Goal: Transaction & Acquisition: Purchase product/service

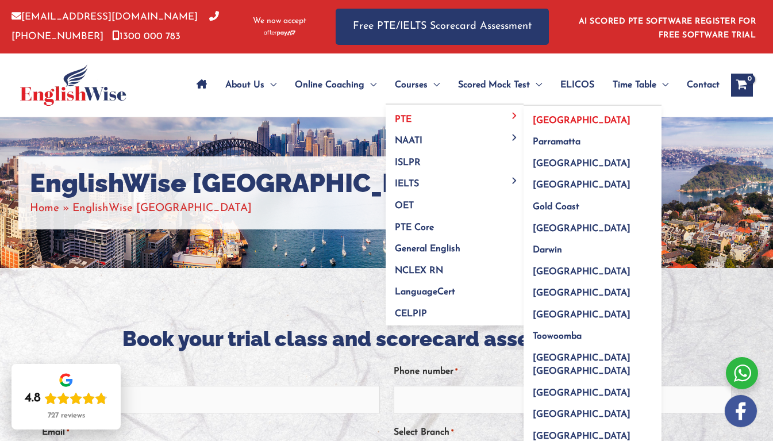
click at [533, 116] on span "[GEOGRAPHIC_DATA]" at bounding box center [582, 120] width 98 height 9
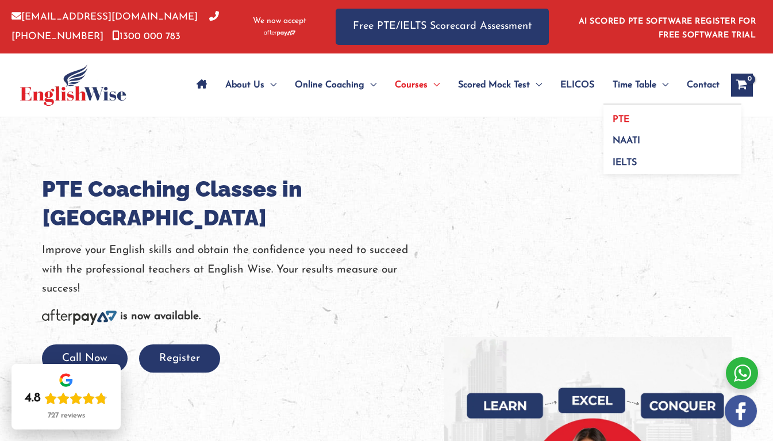
click at [623, 115] on span "PTE" at bounding box center [621, 119] width 17 height 9
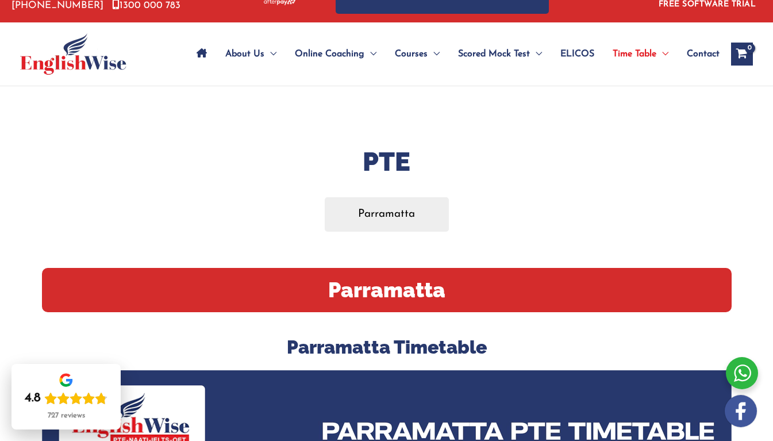
scroll to position [32, 0]
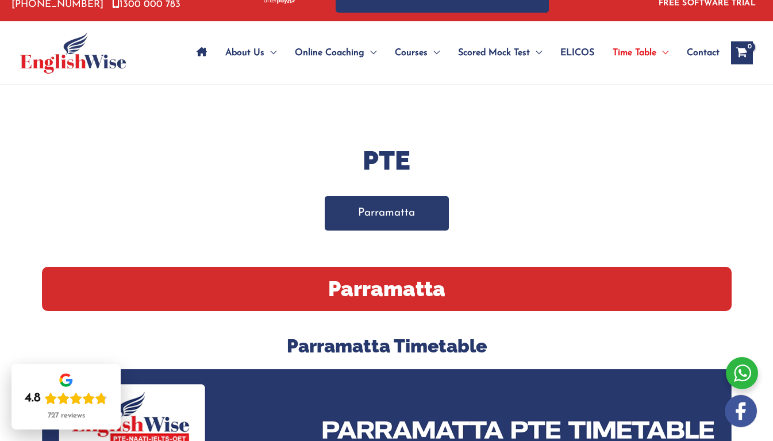
click at [385, 217] on link "Parramatta" at bounding box center [387, 213] width 124 height 34
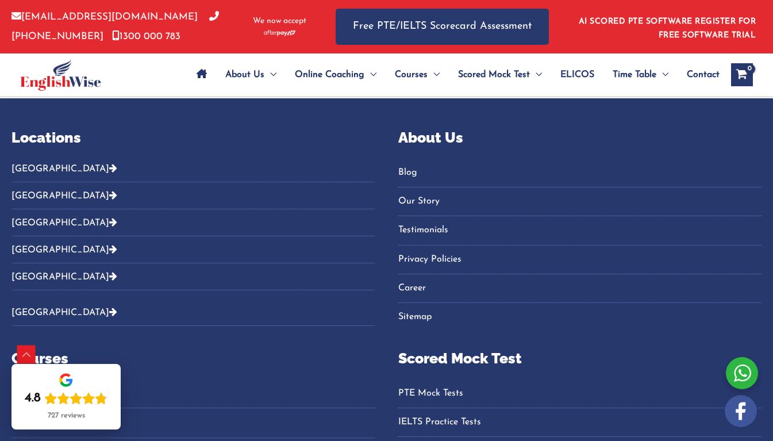
scroll to position [1104, 0]
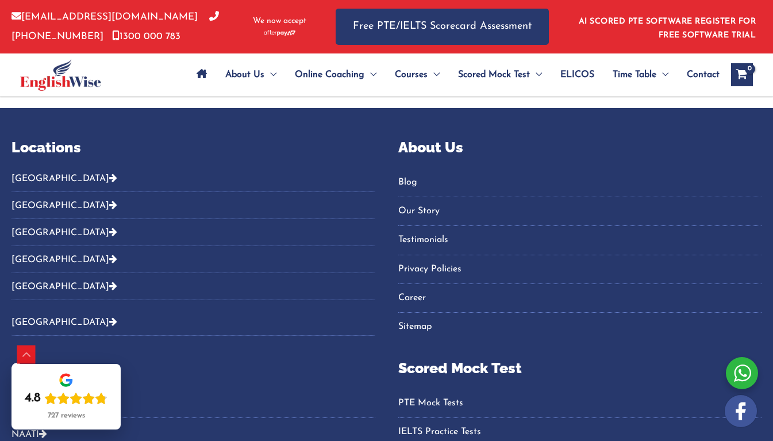
click at [30, 177] on button "[GEOGRAPHIC_DATA]" at bounding box center [194, 182] width 364 height 19
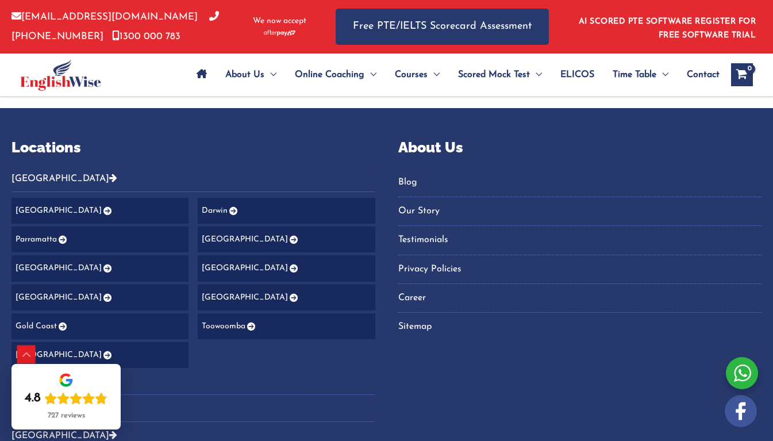
click at [41, 209] on link "[GEOGRAPHIC_DATA]" at bounding box center [100, 211] width 177 height 26
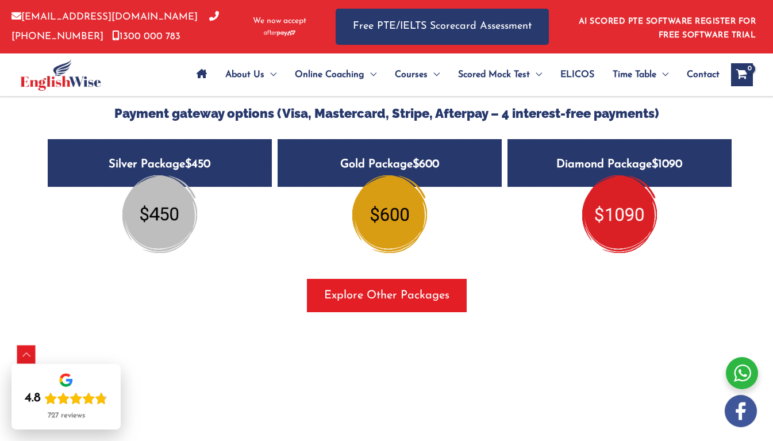
scroll to position [1473, 0]
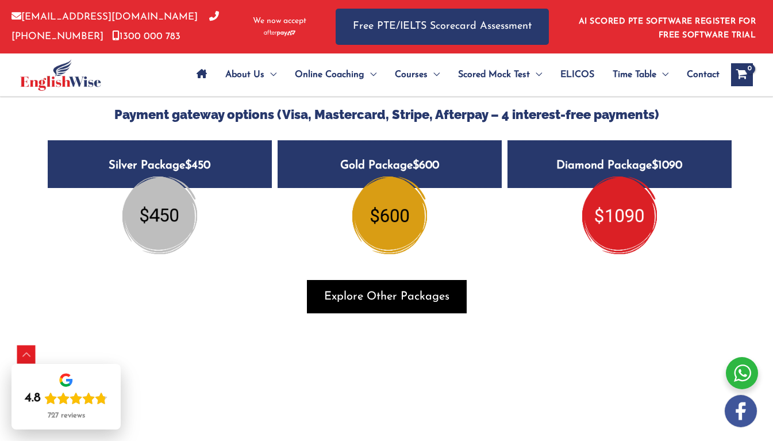
click at [366, 294] on span "button" at bounding box center [387, 296] width 160 height 33
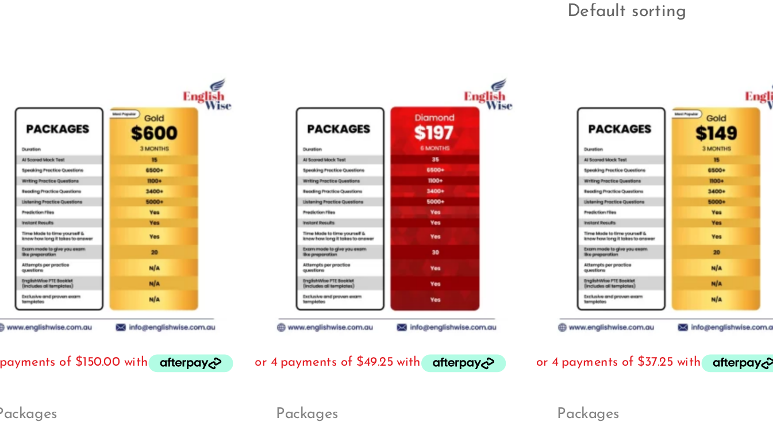
scroll to position [90, 0]
